Goal: Find contact information: Find contact information

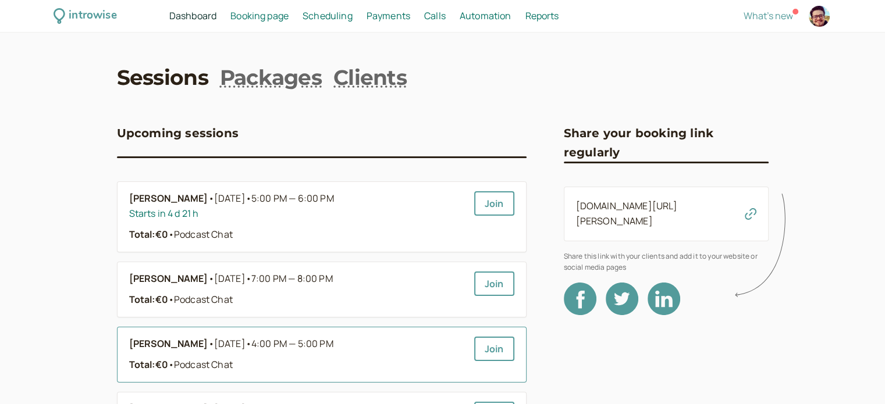
scroll to position [116, 0]
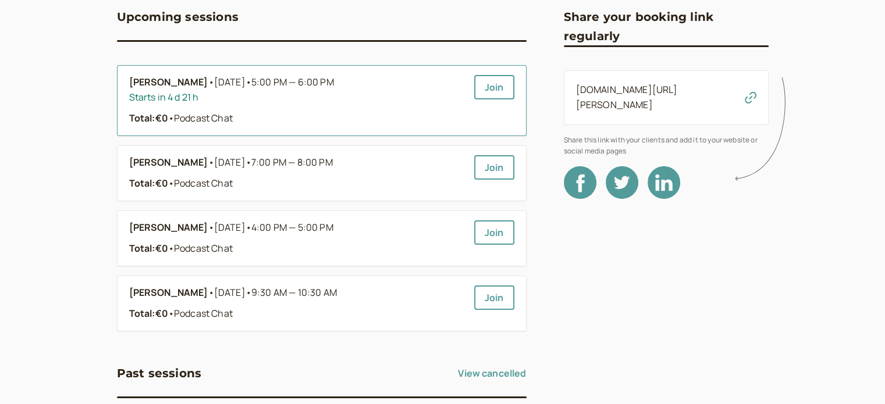
click at [208, 80] on b "[PERSON_NAME]" at bounding box center [168, 82] width 79 height 15
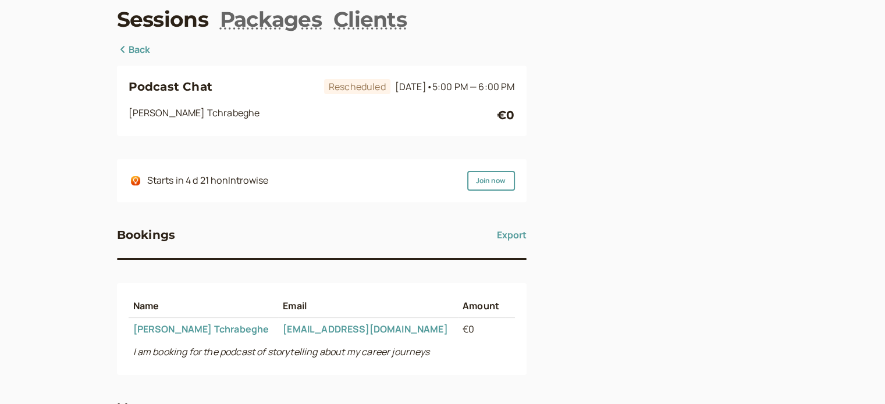
scroll to position [116, 0]
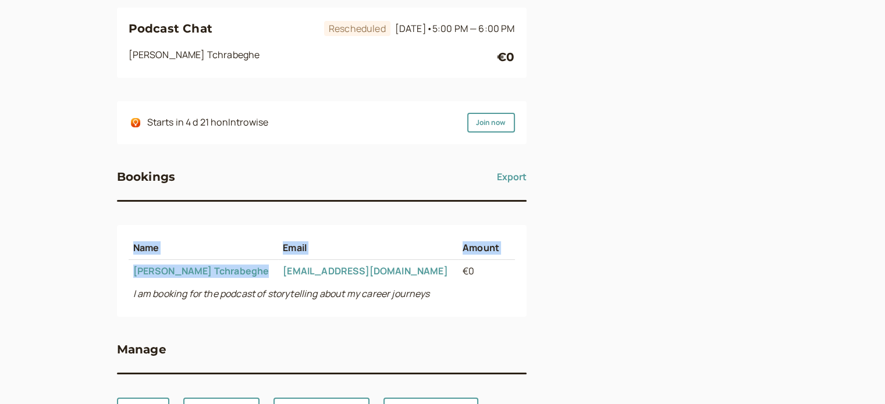
drag, startPoint x: 275, startPoint y: 272, endPoint x: 114, endPoint y: 264, distance: 160.8
click at [114, 264] on div "introwise Dashboard Dashboard Booking page Booking Scheduling Scheduling Paymen…" at bounding box center [442, 169] width 885 height 571
click at [271, 234] on div "Name Email Amount [PERSON_NAME] [EMAIL_ADDRESS][DOMAIN_NAME] €0 I am booking fo…" at bounding box center [322, 271] width 410 height 92
drag, startPoint x: 277, startPoint y: 268, endPoint x: 131, endPoint y: 262, distance: 146.1
click at [131, 262] on td "[PERSON_NAME]" at bounding box center [204, 271] width 150 height 23
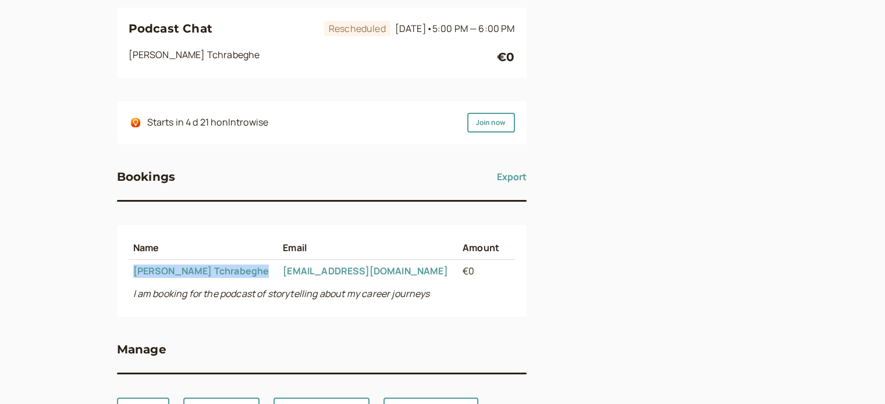
copy link "[PERSON_NAME]"
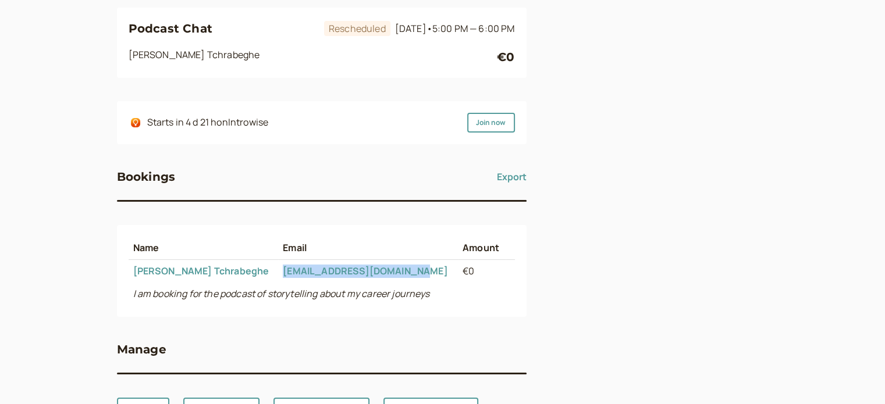
drag, startPoint x: 440, startPoint y: 269, endPoint x: 297, endPoint y: 264, distance: 142.6
click at [297, 264] on td "[EMAIL_ADDRESS][DOMAIN_NAME]" at bounding box center [368, 271] width 180 height 23
copy link "[EMAIL_ADDRESS][DOMAIN_NAME]"
